Goal: Task Accomplishment & Management: Use online tool/utility

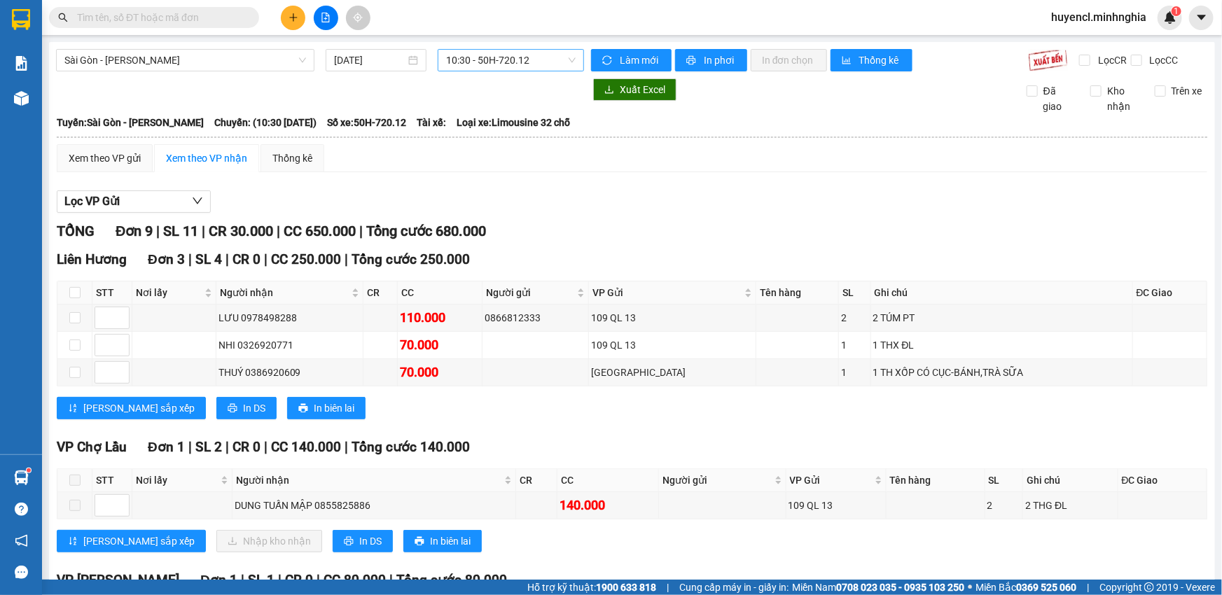
click at [476, 60] on span "10:30 - 50H-720.12" at bounding box center [511, 60] width 130 height 21
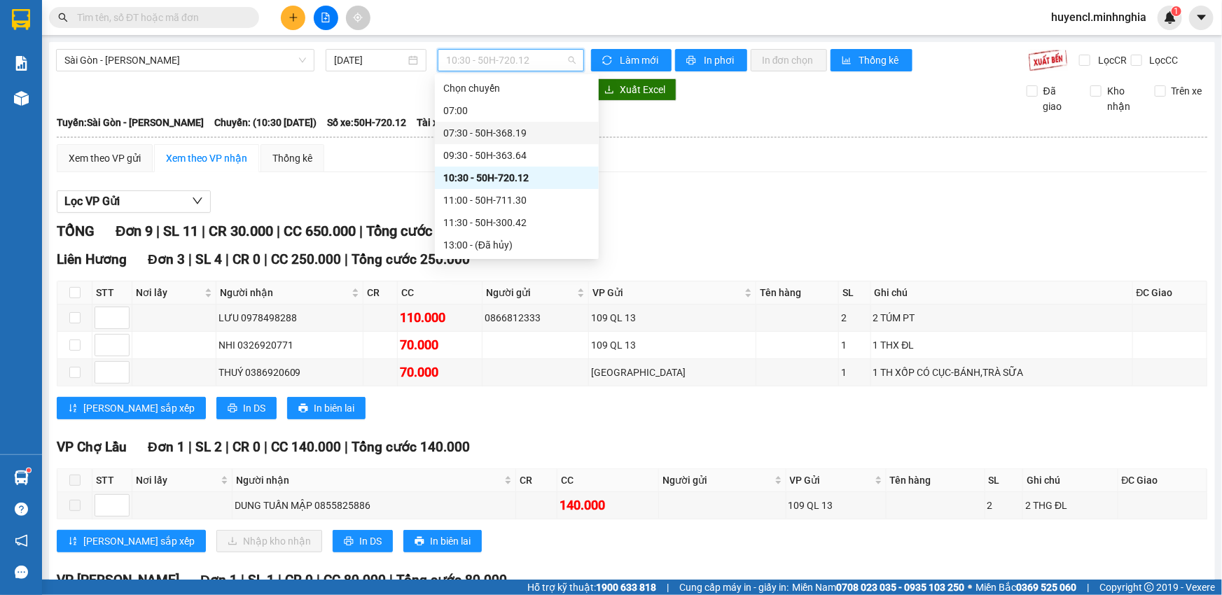
click at [539, 125] on div "07:30 - 50H-368.19" at bounding box center [516, 132] width 147 height 15
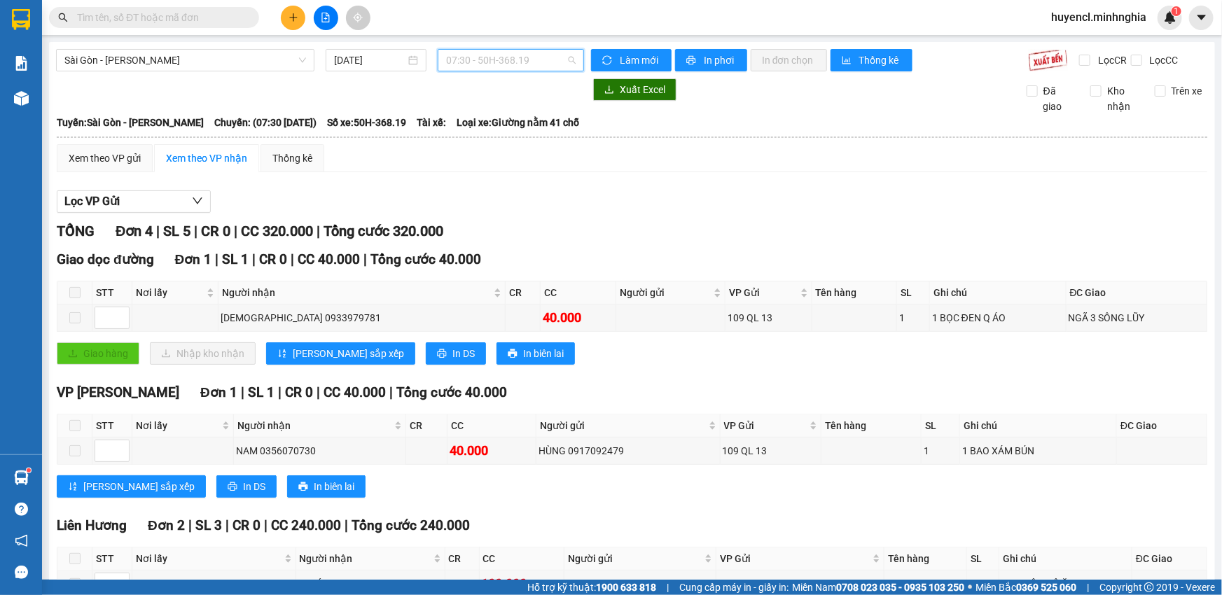
click at [500, 57] on span "07:30 - 50H-368.19" at bounding box center [511, 60] width 130 height 21
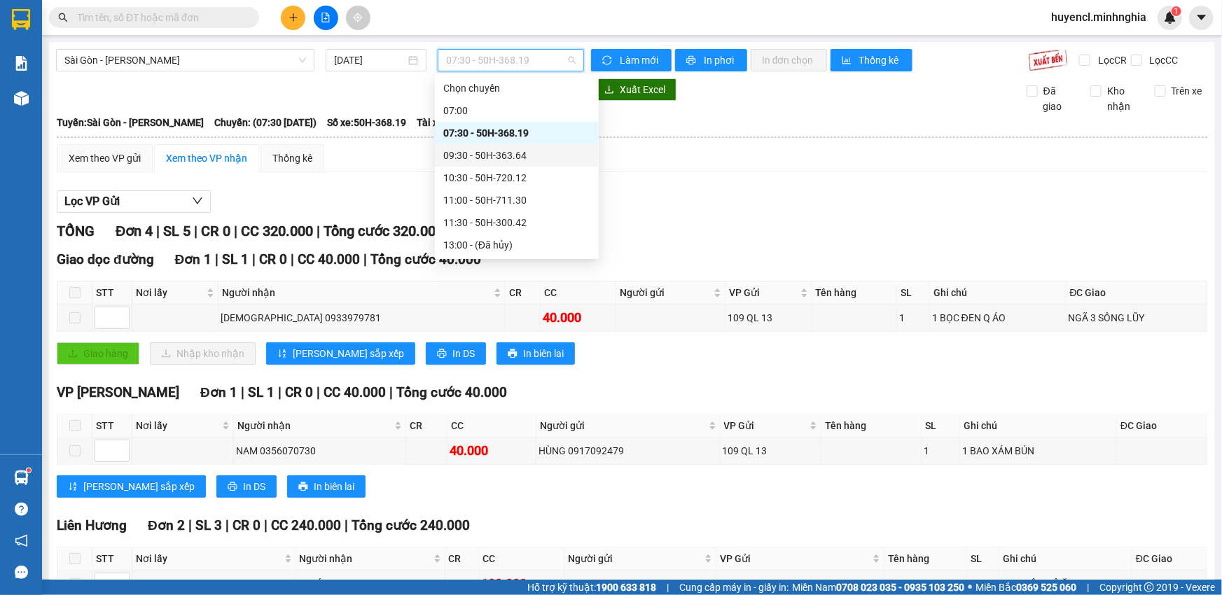
click at [496, 148] on div "09:30 - 50H-363.64" at bounding box center [516, 155] width 147 height 15
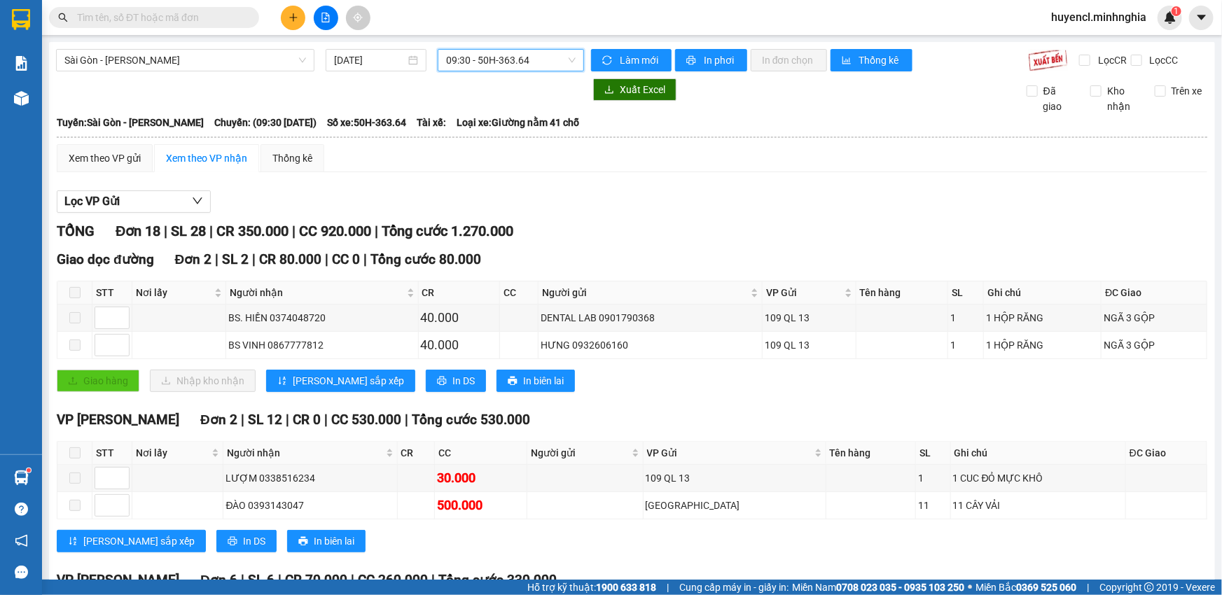
click at [547, 60] on span "09:30 - 50H-363.64" at bounding box center [511, 60] width 130 height 21
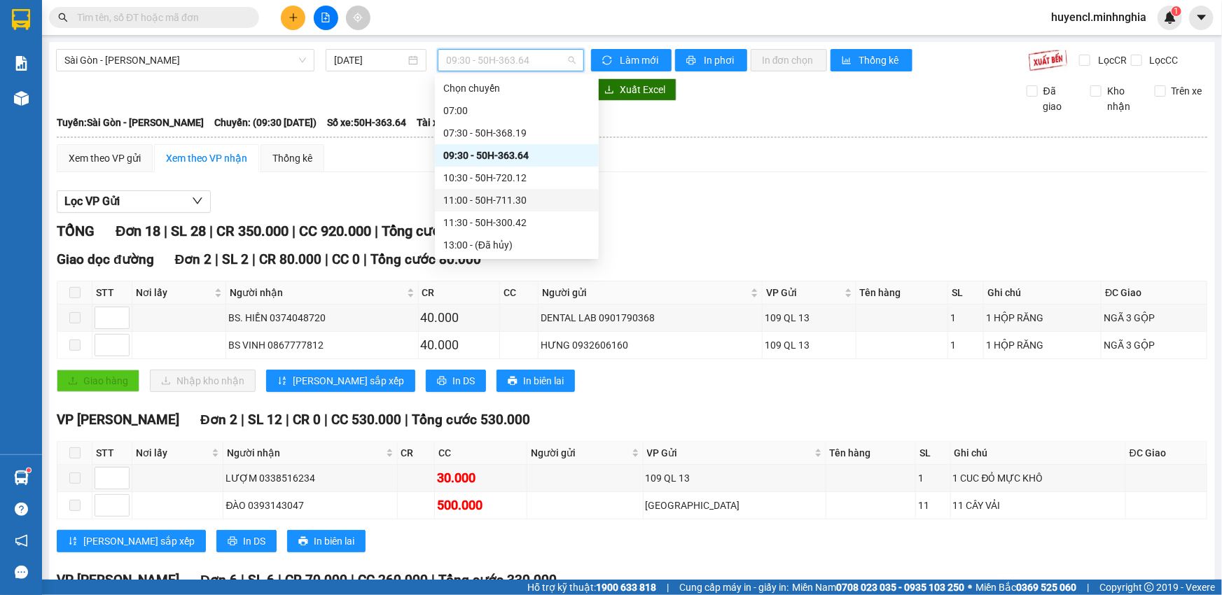
click at [532, 193] on div "11:00 - 50H-711.30" at bounding box center [516, 200] width 147 height 15
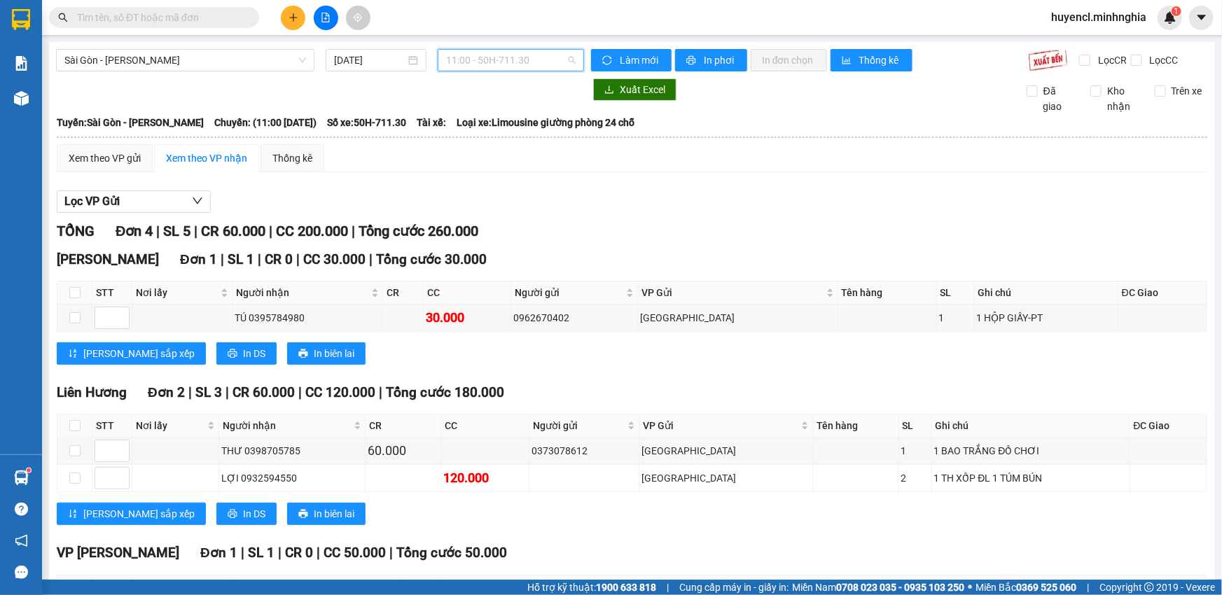
click at [524, 60] on span "11:00 - 50H-711.30" at bounding box center [511, 60] width 130 height 21
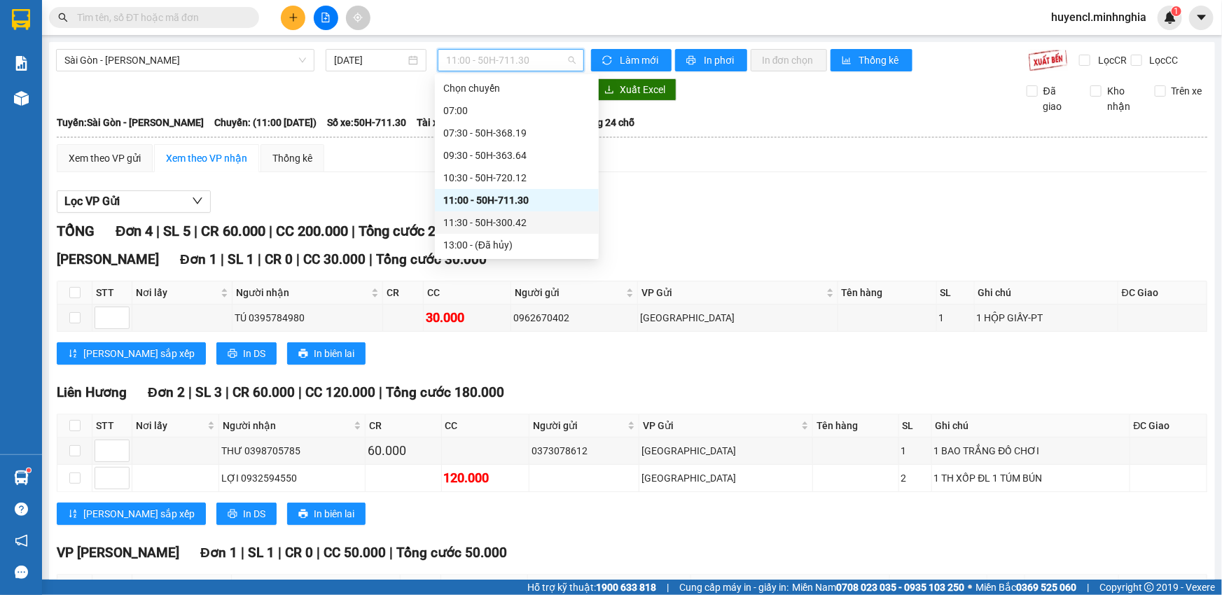
click at [532, 215] on div "11:30 - 50H-300.42" at bounding box center [516, 222] width 147 height 15
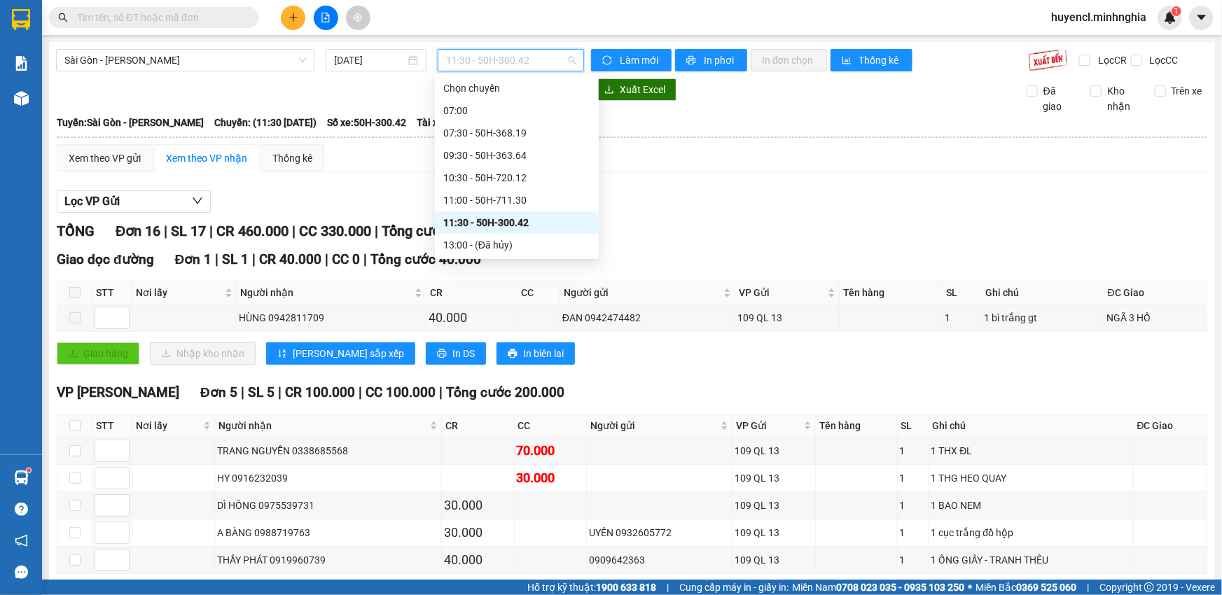
click at [533, 70] on span "11:30 - 50H-300.42" at bounding box center [511, 60] width 130 height 21
click at [513, 260] on div "14:30 - 86B-009.78" at bounding box center [516, 267] width 147 height 15
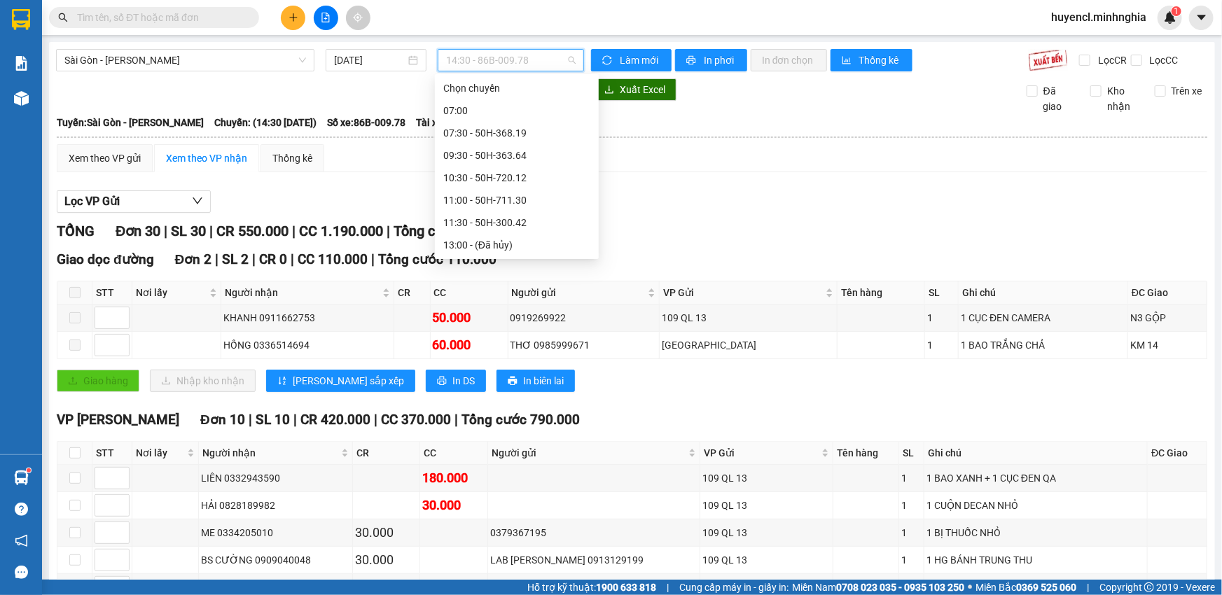
click at [509, 64] on span "14:30 - 86B-009.78" at bounding box center [511, 60] width 130 height 21
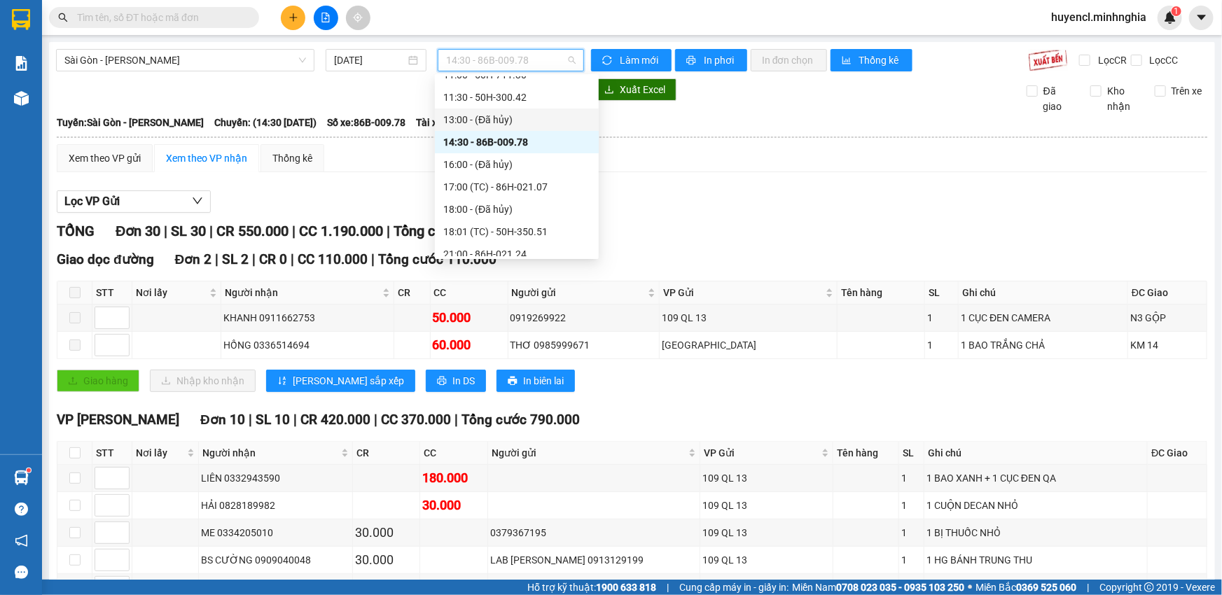
scroll to position [149, 0]
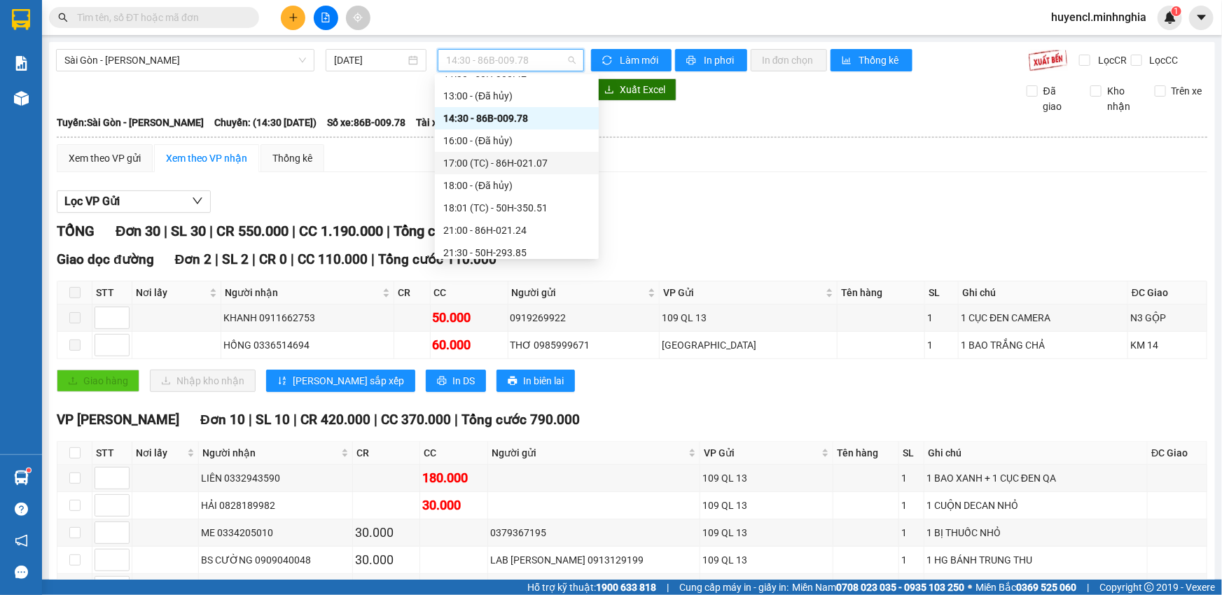
click at [557, 157] on div "17:00 (TC) - 86H-021.07" at bounding box center [516, 162] width 147 height 15
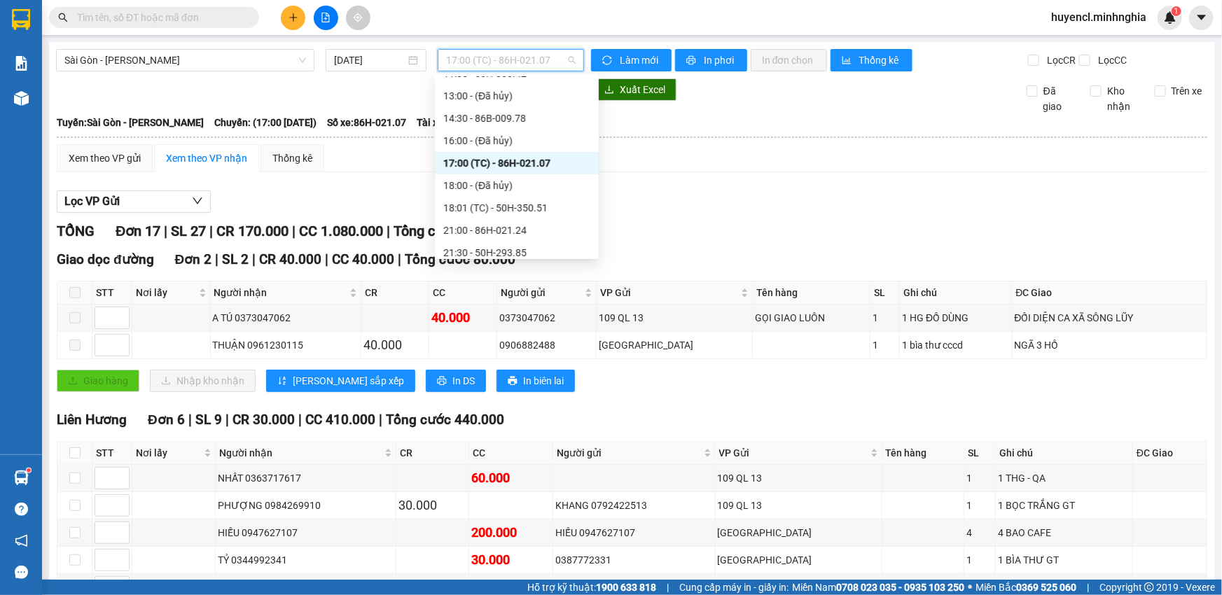
click at [491, 56] on span "17:00 (TC) - 86H-021.07" at bounding box center [511, 60] width 130 height 21
click at [527, 207] on div "18:01 (TC) - 50H-350.51" at bounding box center [516, 207] width 147 height 15
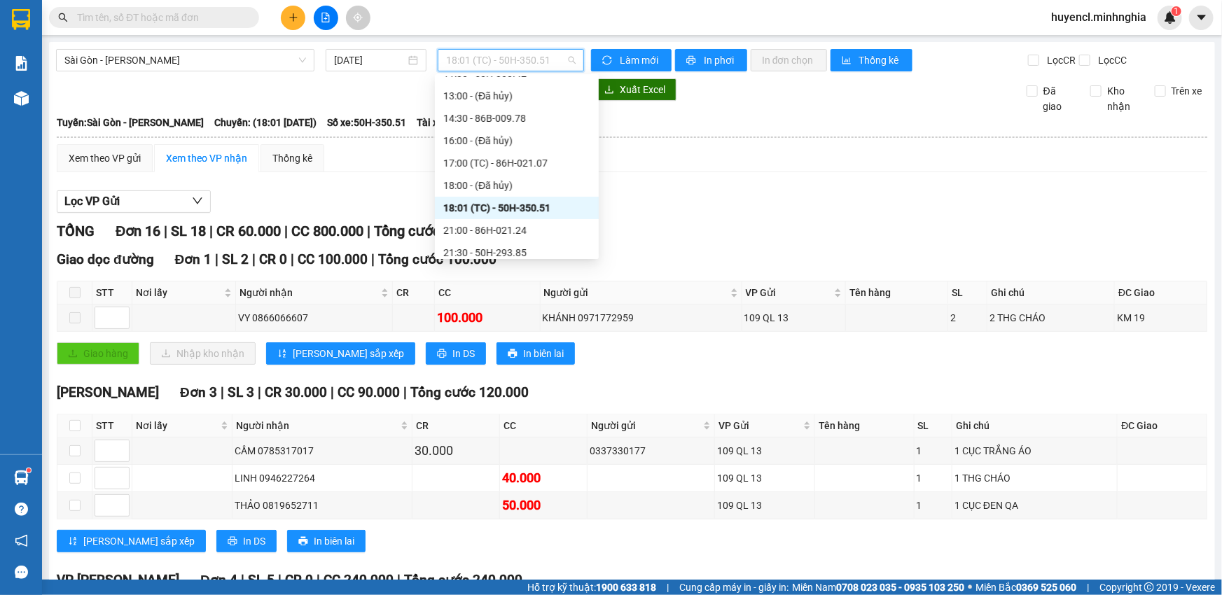
click at [502, 50] on span "18:01 (TC) - 50H-350.51" at bounding box center [511, 60] width 130 height 21
click at [541, 228] on div "21:00 - 86H-021.24" at bounding box center [516, 230] width 147 height 15
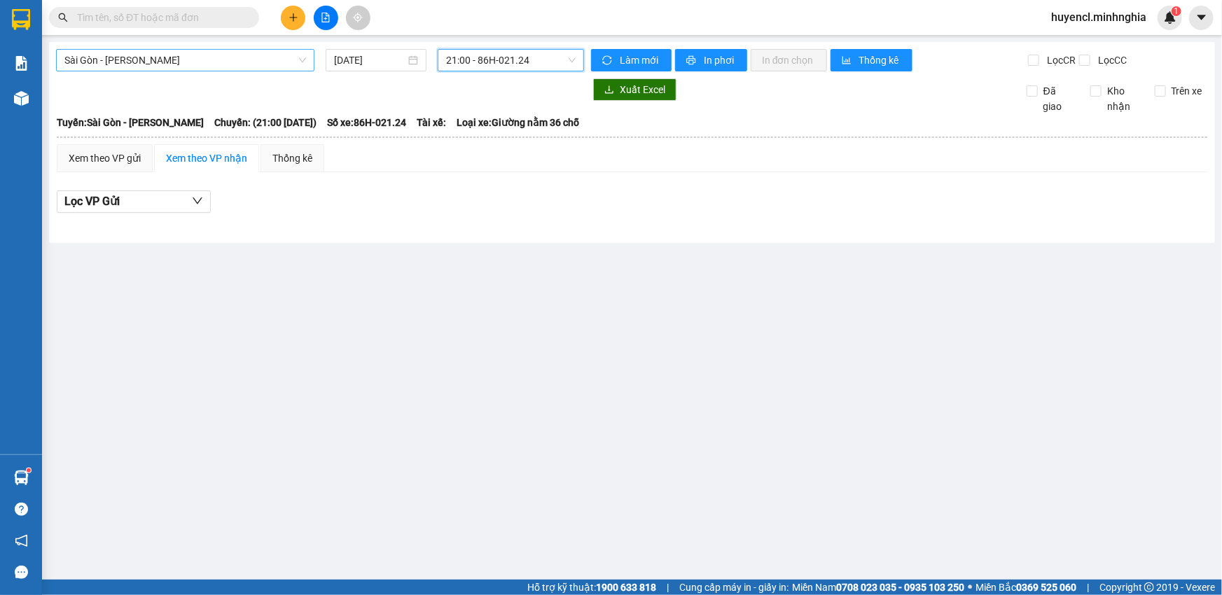
click at [237, 57] on span "Sài Gòn - [PERSON_NAME]" at bounding box center [185, 60] width 242 height 21
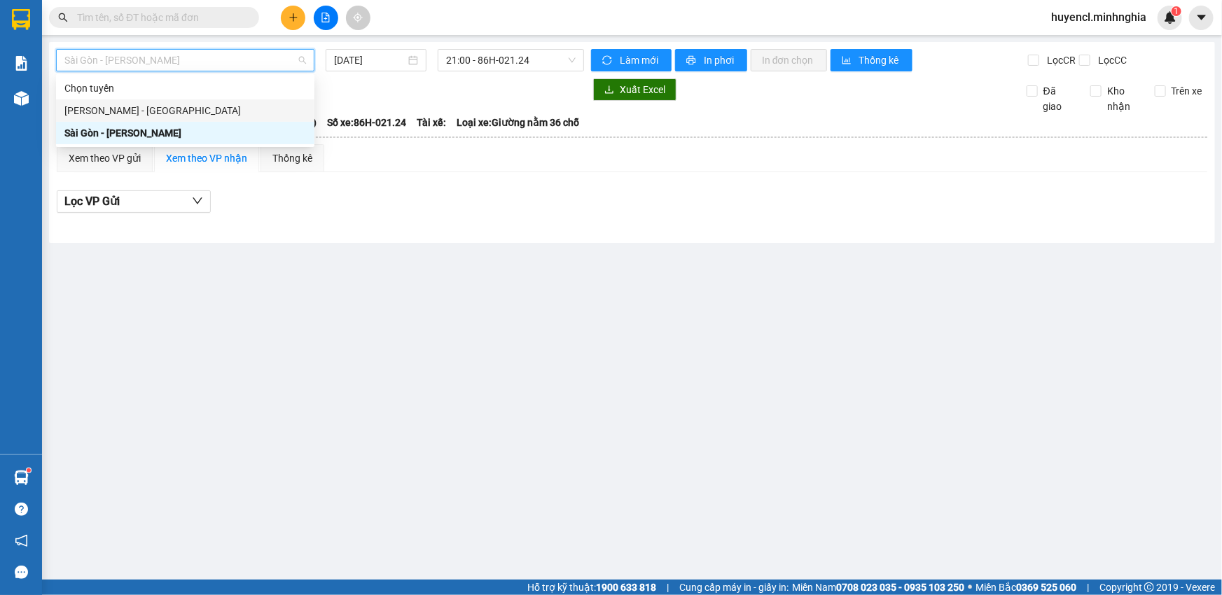
click at [231, 118] on div "[PERSON_NAME] - [GEOGRAPHIC_DATA]" at bounding box center [185, 110] width 258 height 22
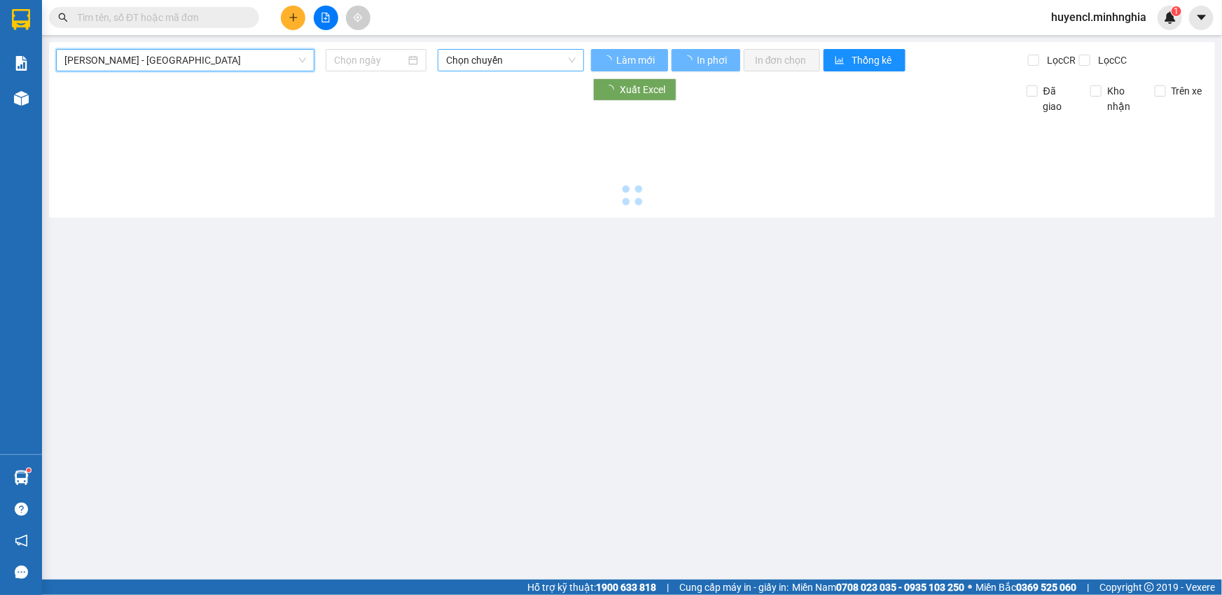
type input "[DATE]"
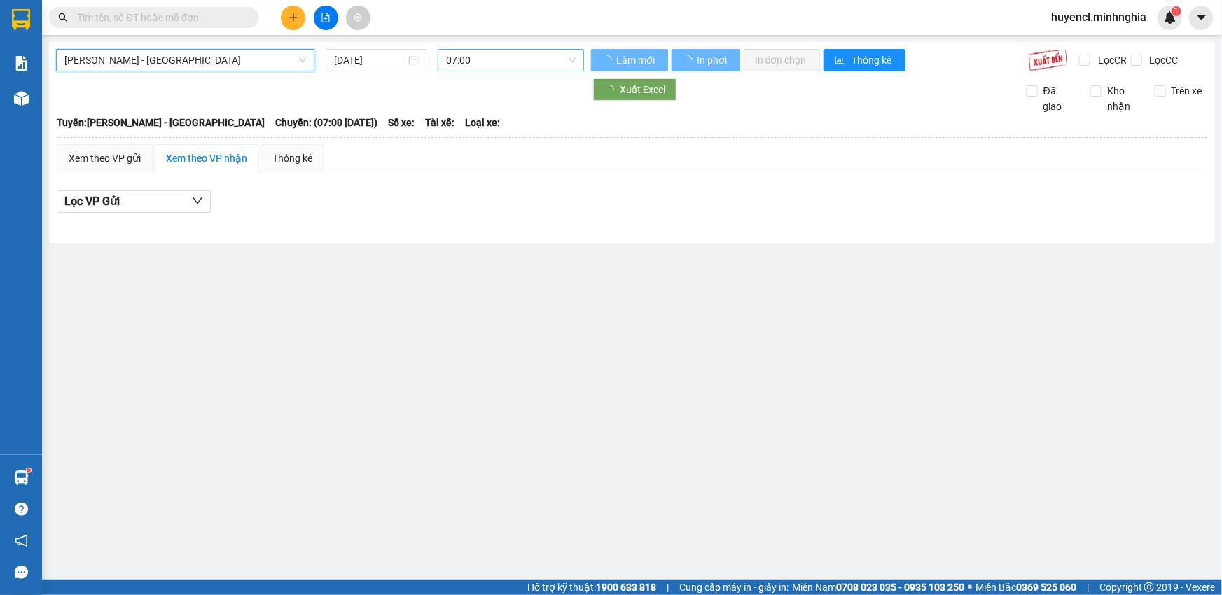
click at [539, 64] on span "07:00" at bounding box center [511, 60] width 130 height 21
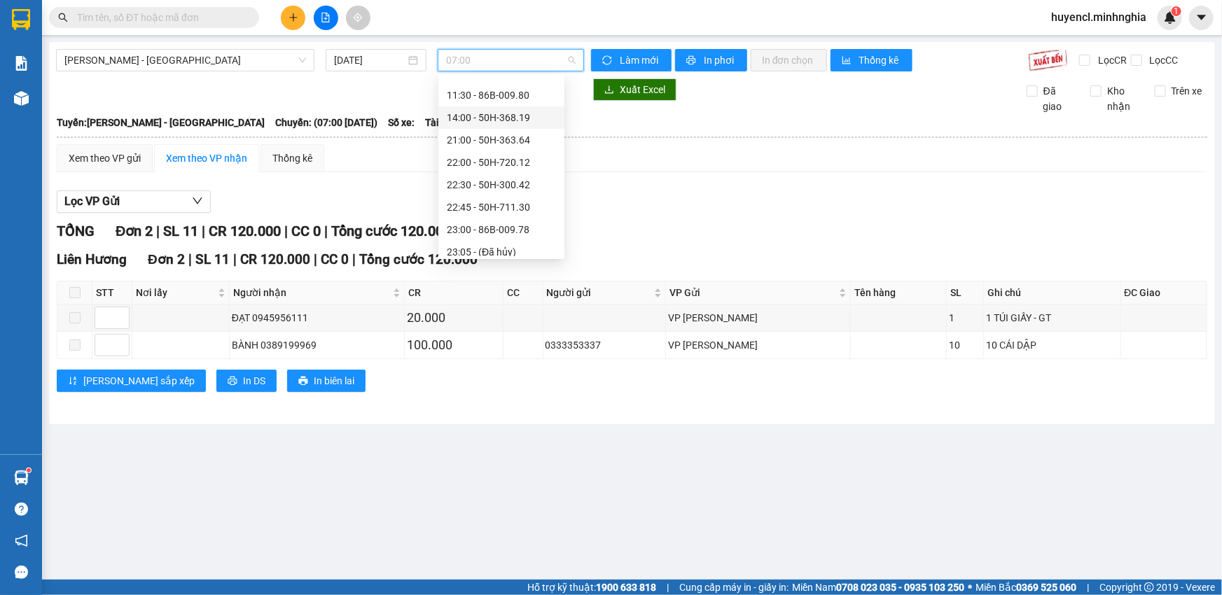
scroll to position [111, 0]
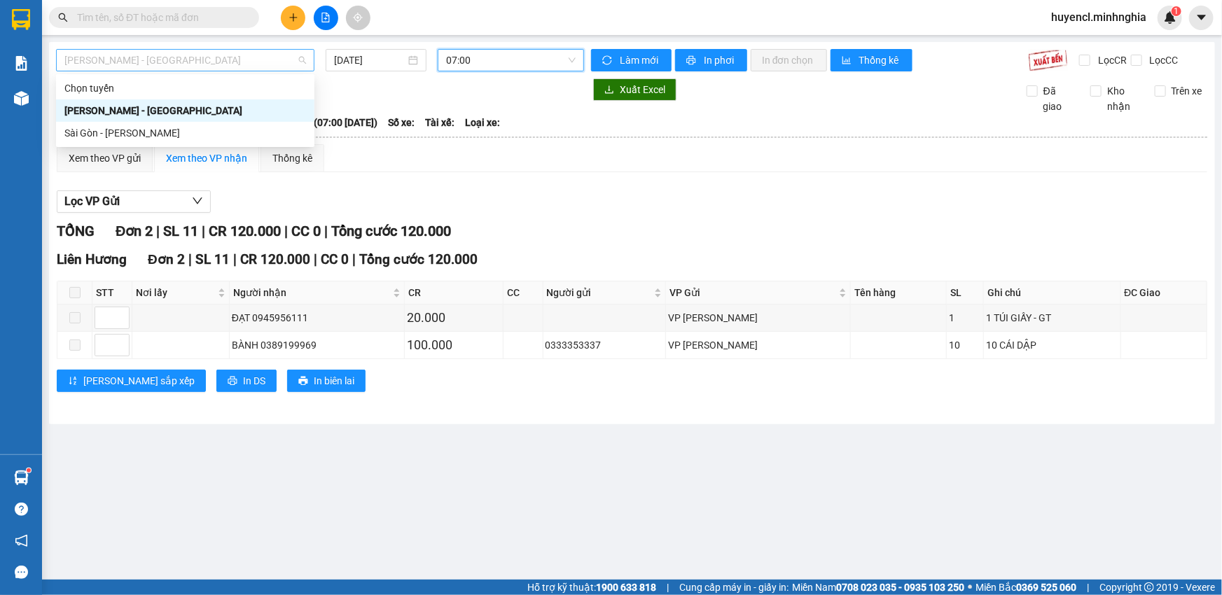
click at [247, 55] on span "[PERSON_NAME] - [GEOGRAPHIC_DATA]" at bounding box center [185, 60] width 242 height 21
click at [217, 136] on div "Sài Gòn - [PERSON_NAME]" at bounding box center [185, 132] width 242 height 15
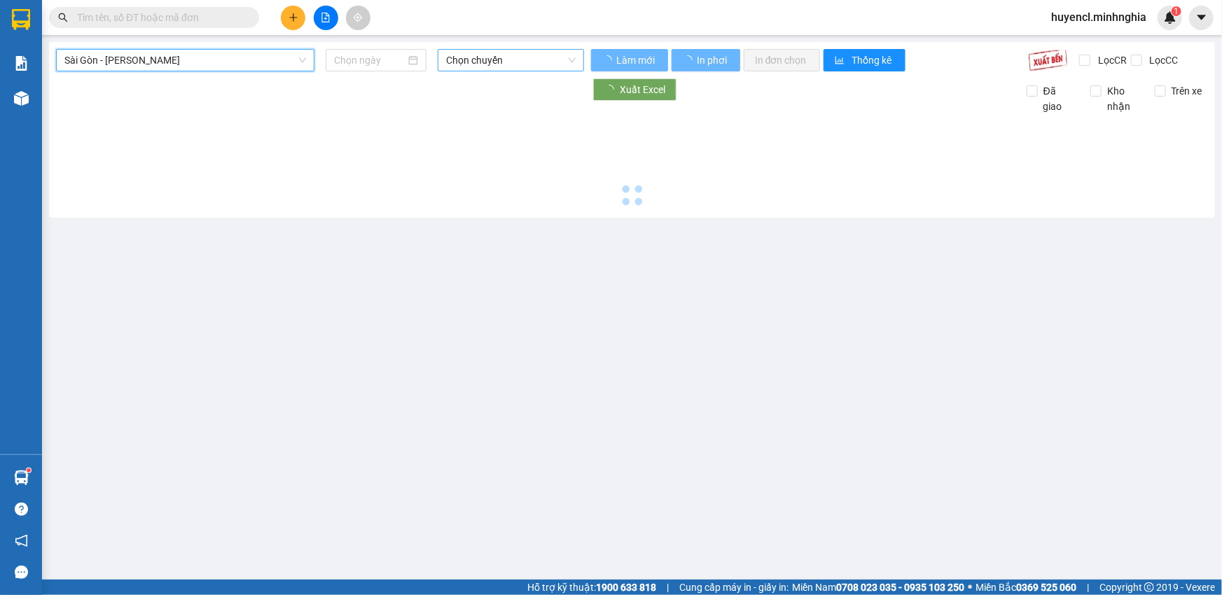
type input "[DATE]"
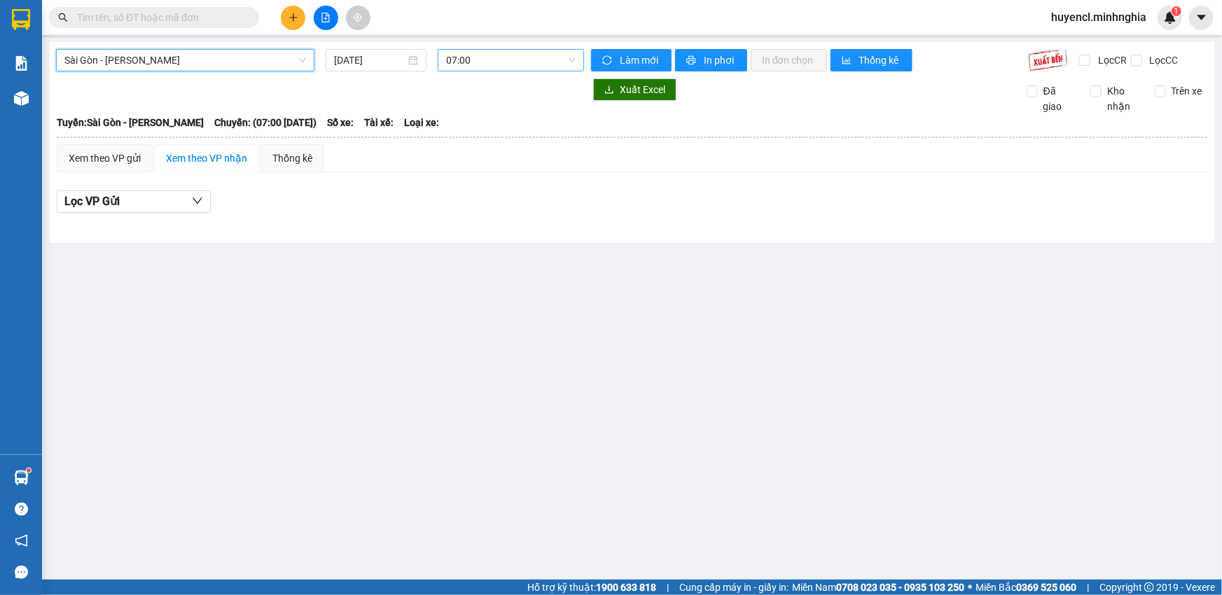
scroll to position [22, 0]
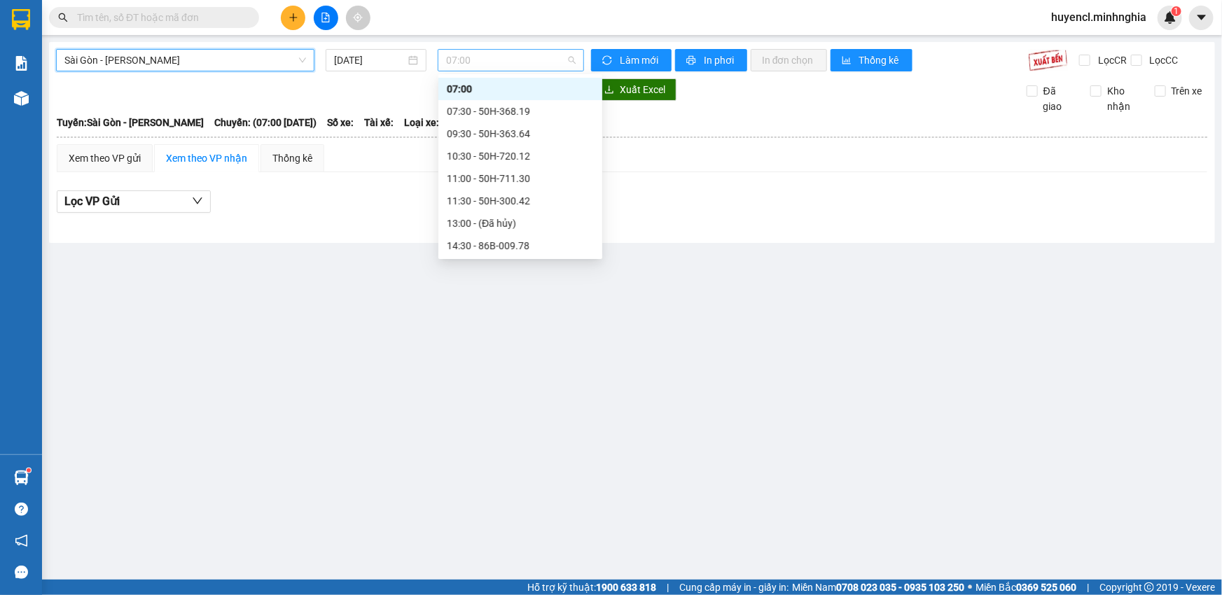
click at [498, 63] on span "07:00" at bounding box center [511, 60] width 130 height 21
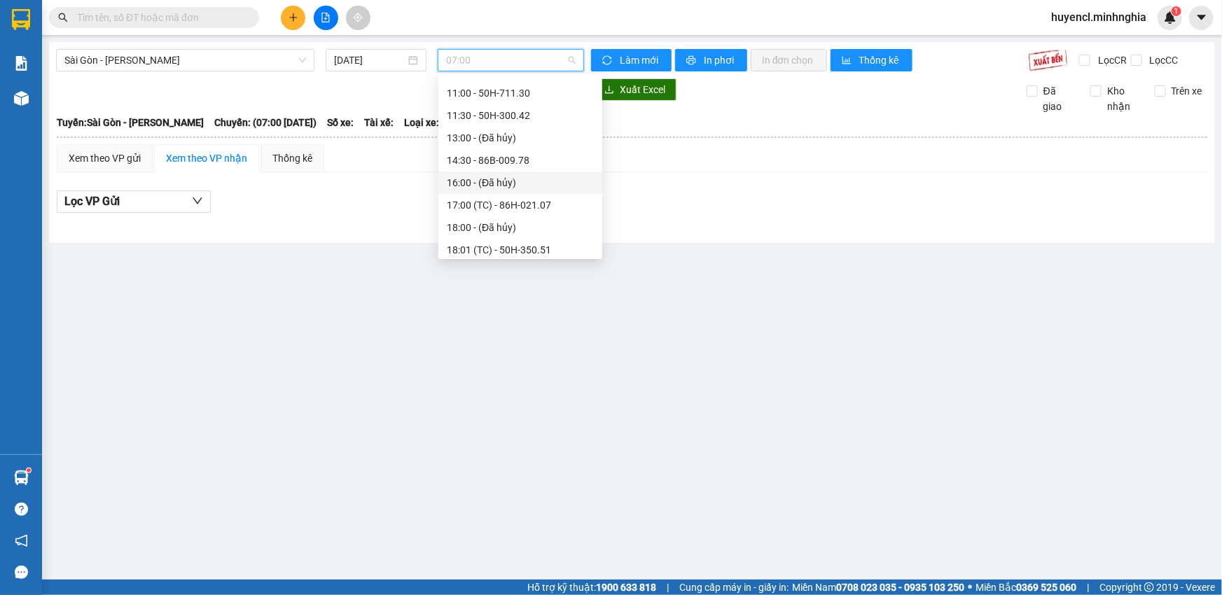
scroll to position [85, 0]
click at [548, 138] on div "11:30 - 50H-300.42" at bounding box center [520, 137] width 147 height 15
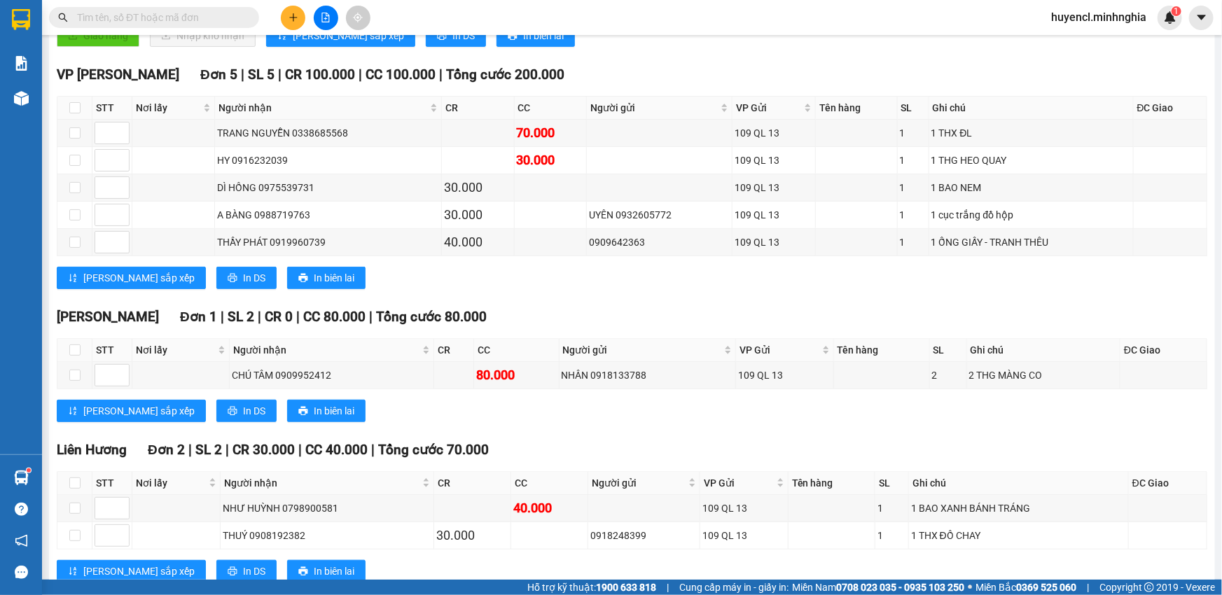
scroll to position [573, 0]
